Goal: Transaction & Acquisition: Purchase product/service

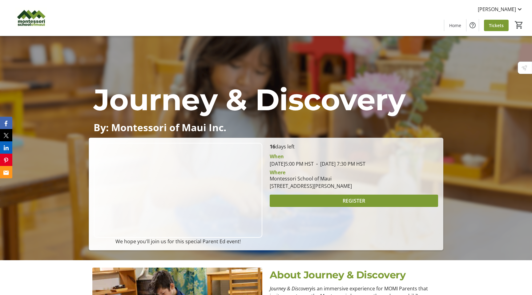
scroll to position [39, 0]
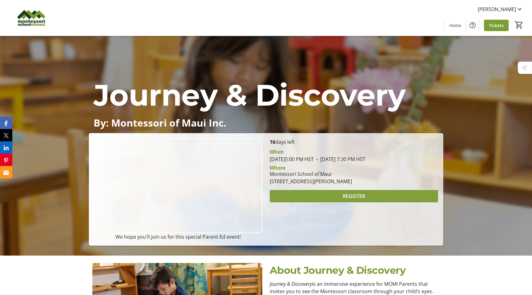
click at [336, 194] on span at bounding box center [353, 196] width 168 height 15
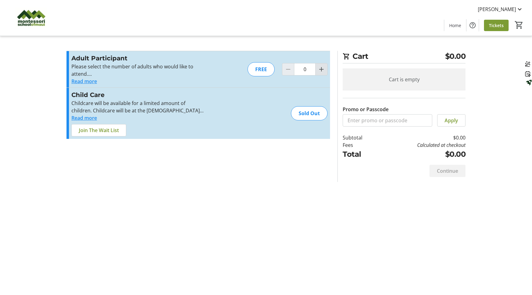
click at [319, 69] on mat-icon "Increment by one" at bounding box center [320, 69] width 7 height 7
type input "1"
click at [319, 69] on div at bounding box center [321, 69] width 12 height 12
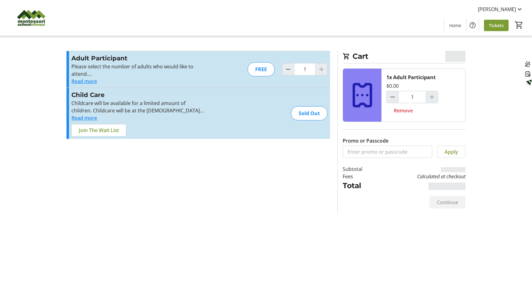
click at [321, 71] on div at bounding box center [321, 69] width 12 height 12
click at [451, 205] on span "Continue" at bounding box center [447, 201] width 21 height 7
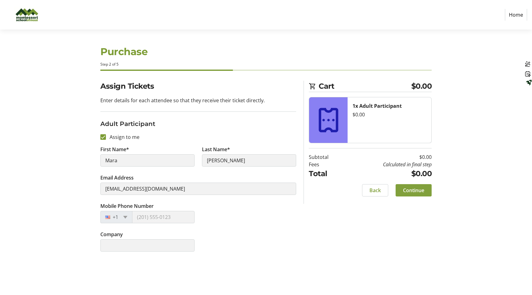
click at [420, 192] on span "Continue" at bounding box center [413, 189] width 21 height 7
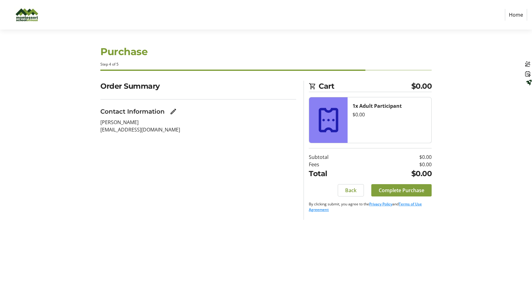
click at [410, 192] on span "Complete Purchase" at bounding box center [401, 189] width 46 height 7
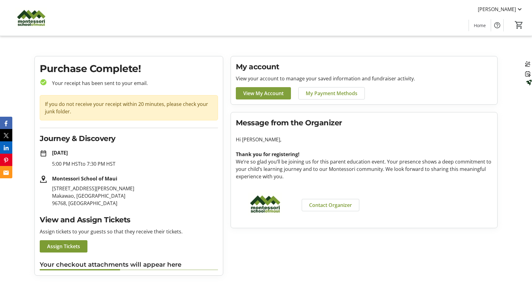
click at [267, 97] on span "View My Account" at bounding box center [263, 93] width 40 height 7
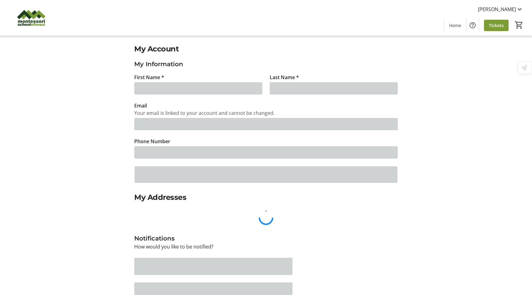
type input "Mara"
type input "[PERSON_NAME]"
type input "[EMAIL_ADDRESS][DOMAIN_NAME]"
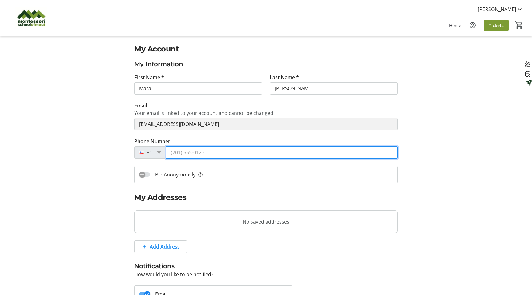
click at [213, 151] on input "Phone Number" at bounding box center [282, 152] width 232 height 12
type input "[PHONE_NUMBER]"
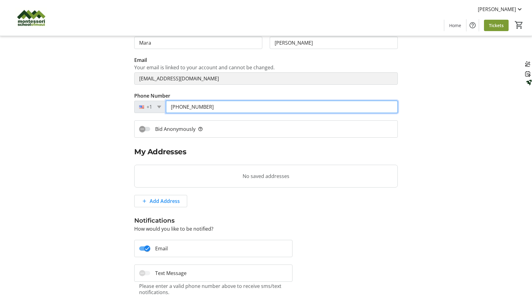
scroll to position [114, 0]
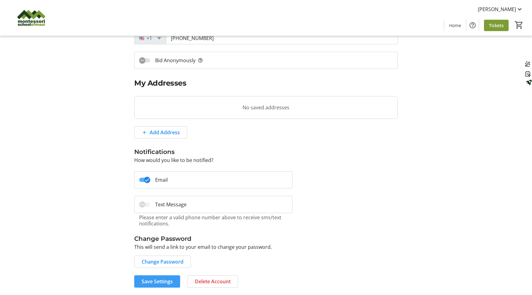
click at [160, 282] on span "Save Settings" at bounding box center [157, 280] width 31 height 7
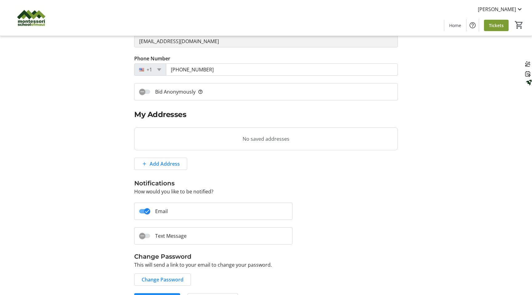
scroll to position [101, 0]
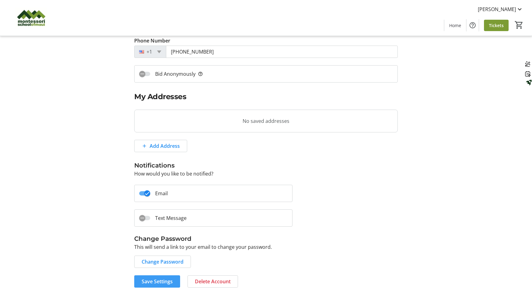
click at [162, 283] on span "Save Settings" at bounding box center [157, 280] width 31 height 7
click at [459, 26] on span "Home" at bounding box center [455, 25] width 12 height 6
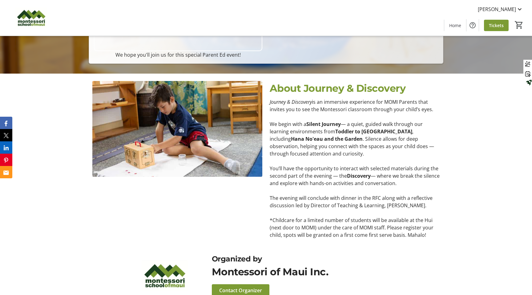
scroll to position [250, 0]
